Goal: Information Seeking & Learning: Check status

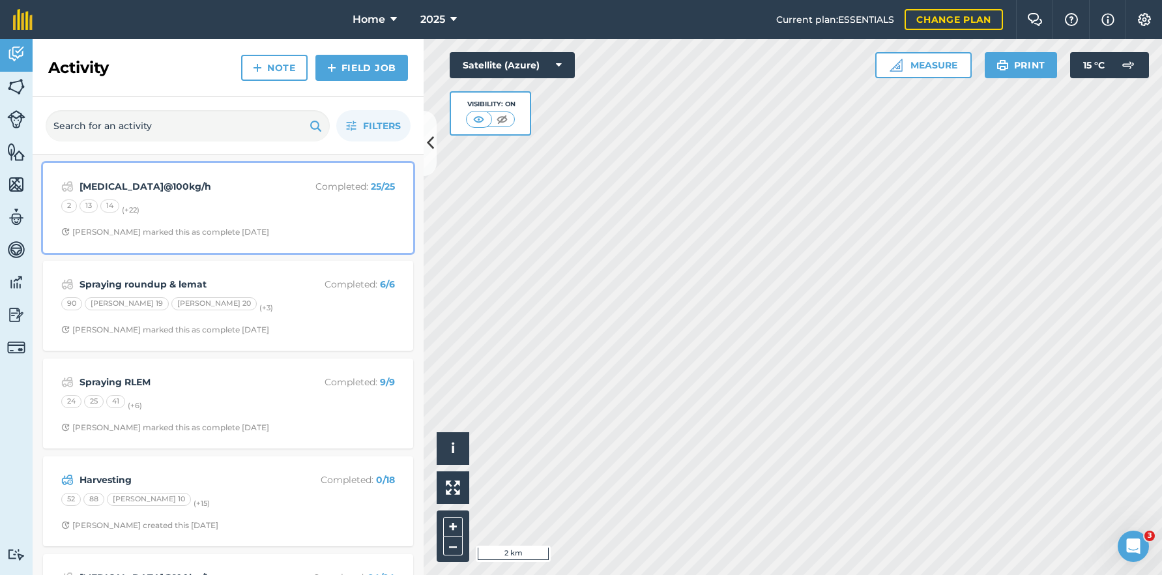
click at [329, 205] on div "2 13 14 (+ 22 )" at bounding box center [228, 207] width 334 height 17
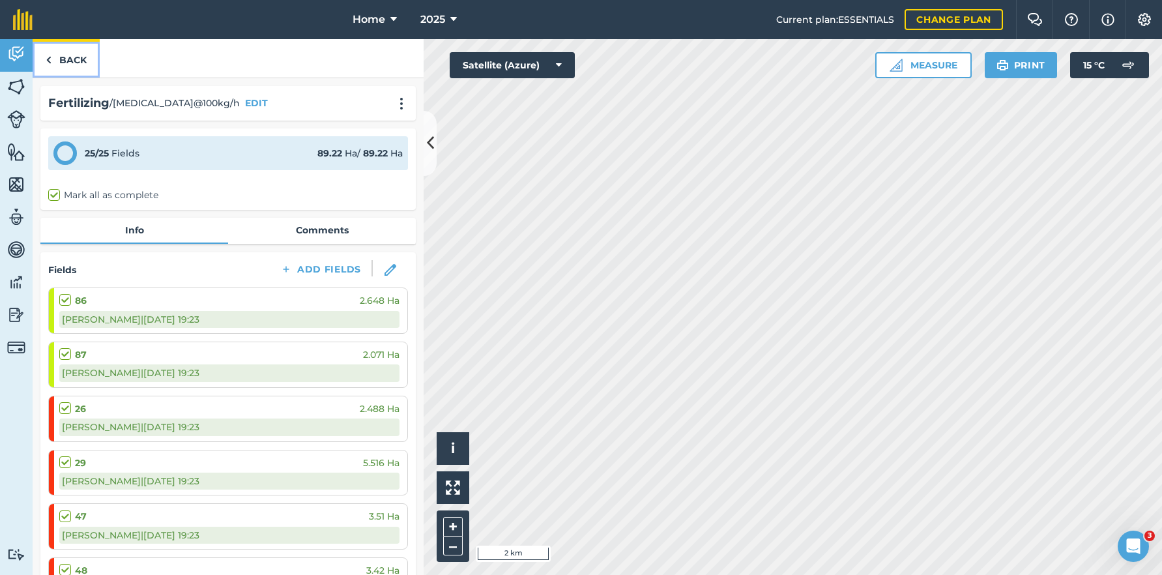
click at [72, 60] on link "Back" at bounding box center [66, 58] width 67 height 38
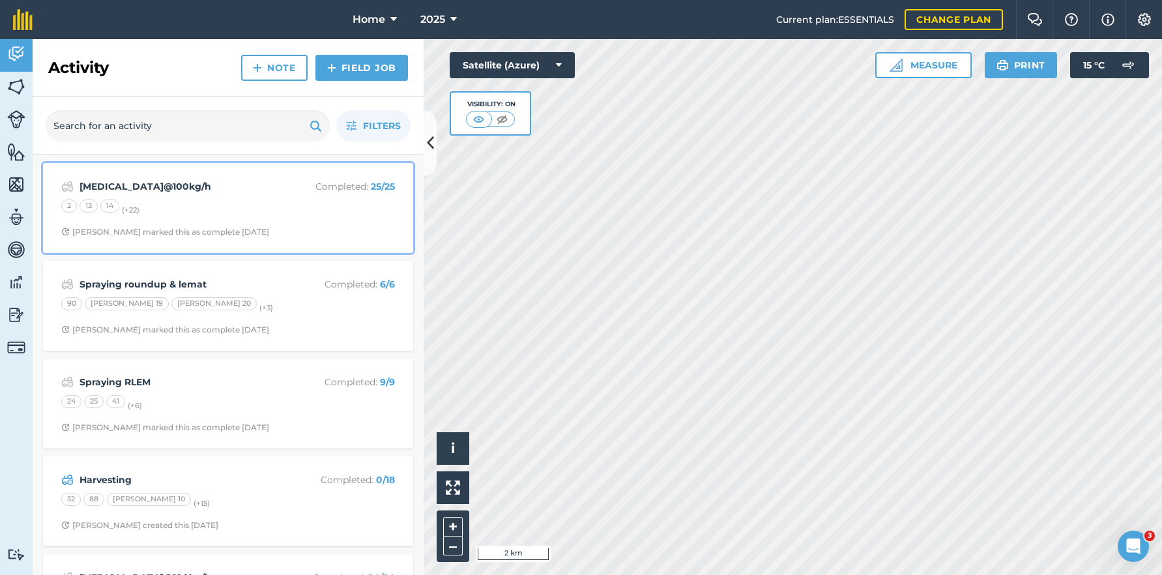
click at [131, 214] on div "2 13 14 (+ 22 )" at bounding box center [228, 207] width 334 height 17
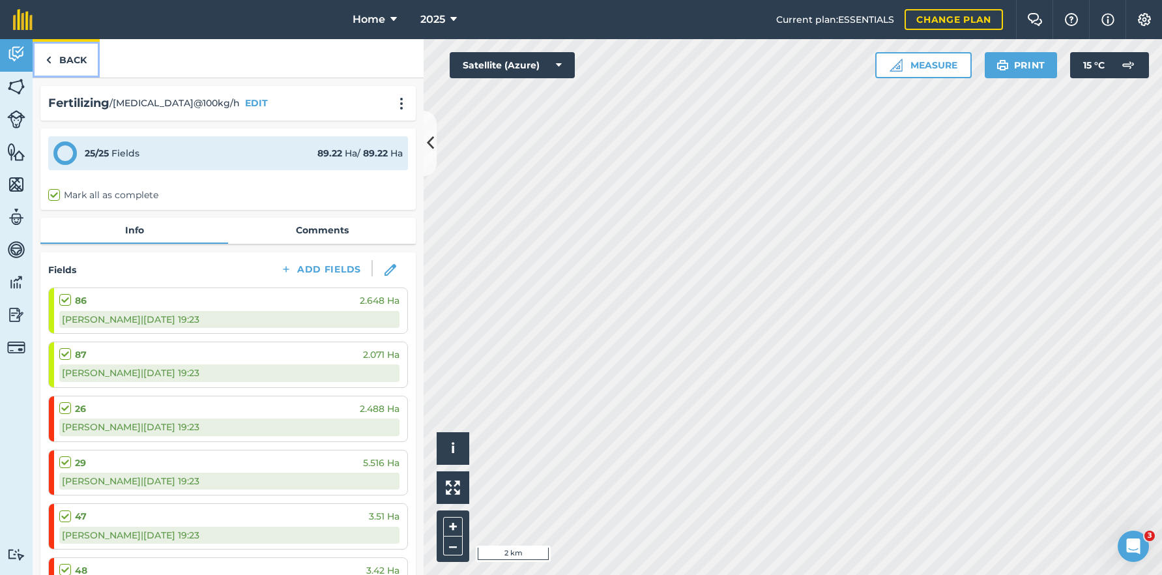
click at [74, 66] on link "Back" at bounding box center [66, 58] width 67 height 38
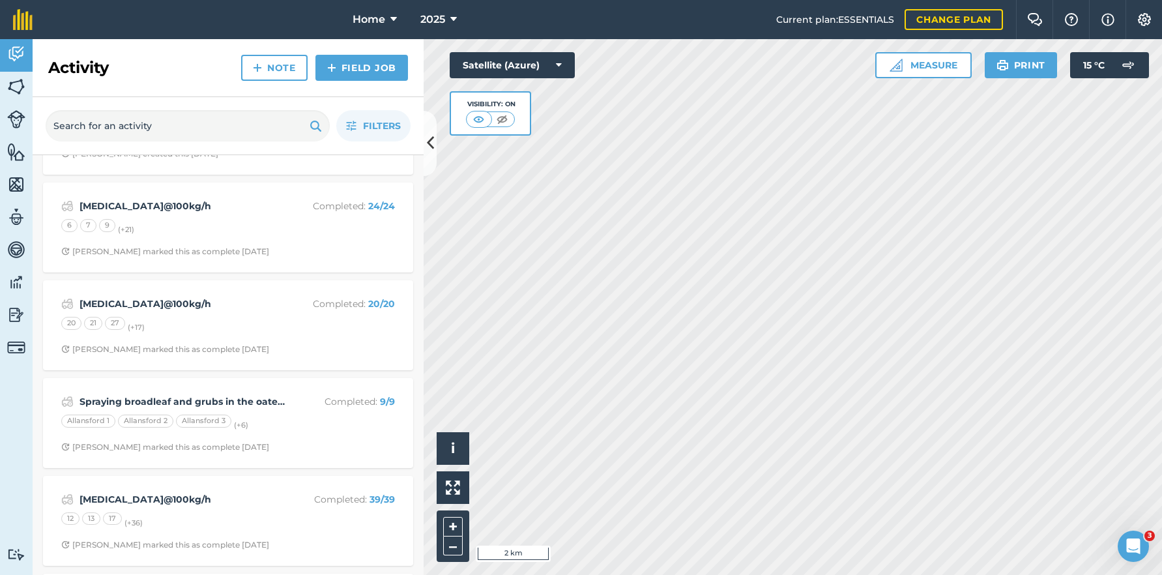
scroll to position [391, 0]
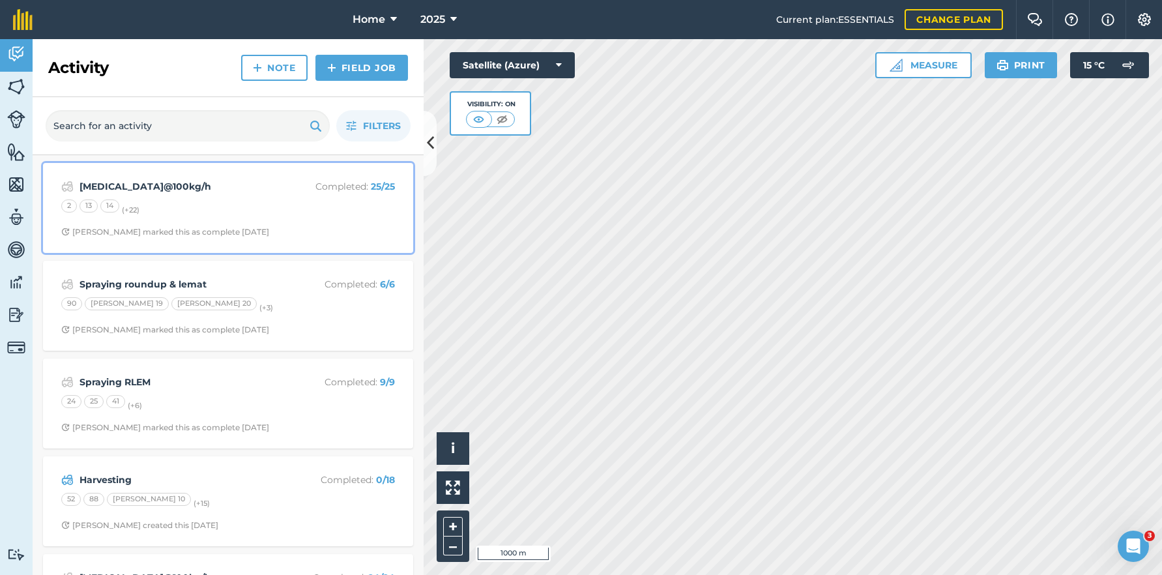
click at [293, 224] on div "Urea@100kg/h Completed : 25 / 25 2 13 14 (+ 22 ) Stephen S marked this as compl…" at bounding box center [228, 208] width 355 height 74
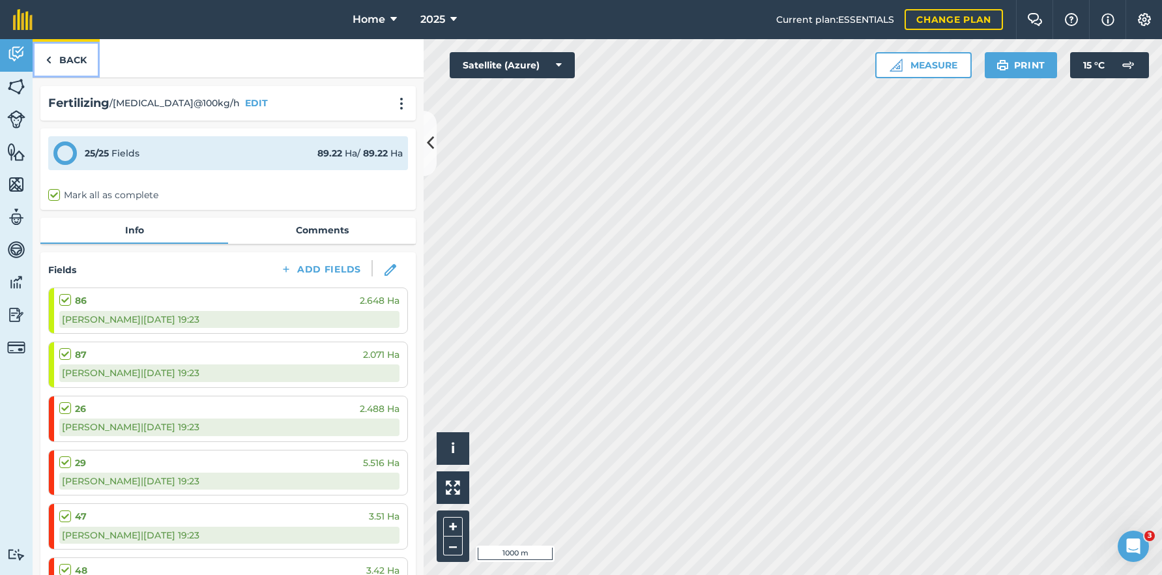
click at [82, 61] on link "Back" at bounding box center [66, 58] width 67 height 38
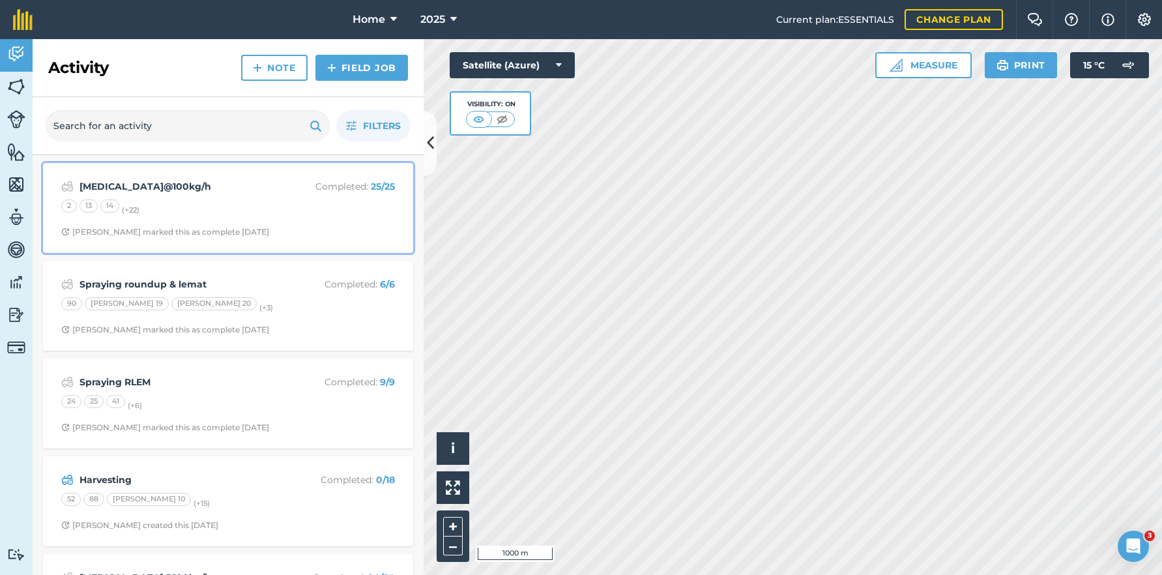
click at [305, 211] on div "2 13 14 (+ 22 )" at bounding box center [228, 207] width 334 height 17
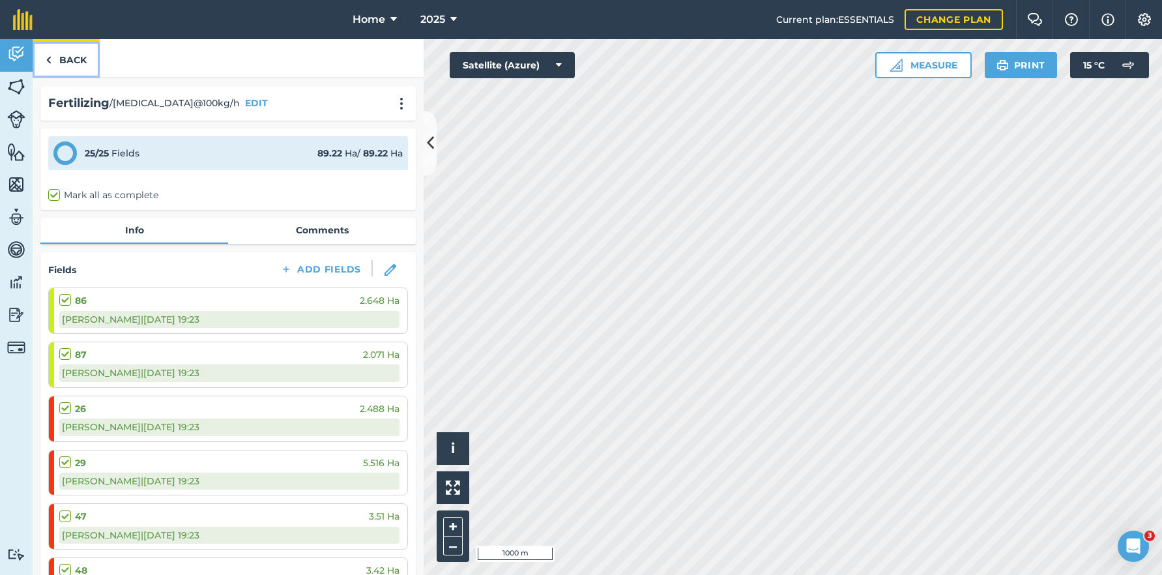
click at [38, 59] on link "Back" at bounding box center [66, 58] width 67 height 38
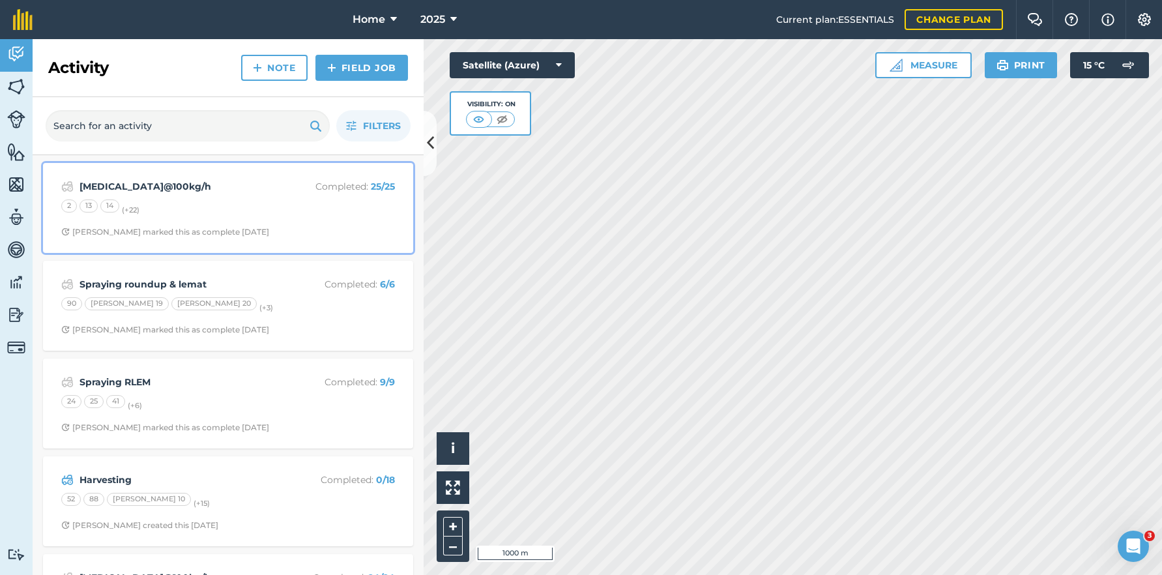
click at [188, 203] on div "2 13 14 (+ 22 )" at bounding box center [228, 207] width 334 height 17
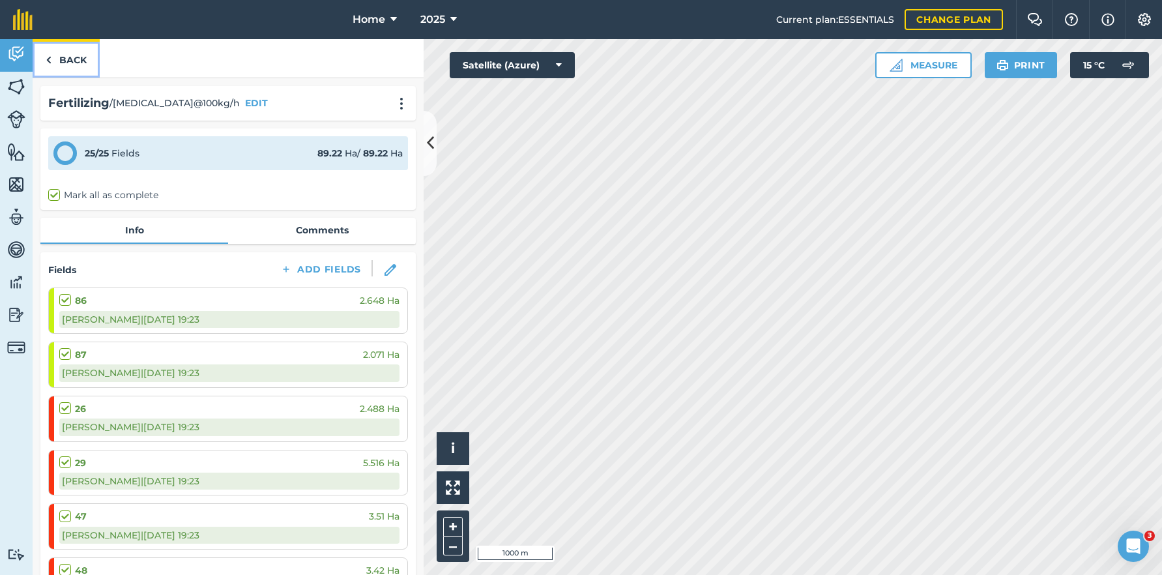
click at [64, 58] on link "Back" at bounding box center [66, 58] width 67 height 38
